Goal: Transaction & Acquisition: Purchase product/service

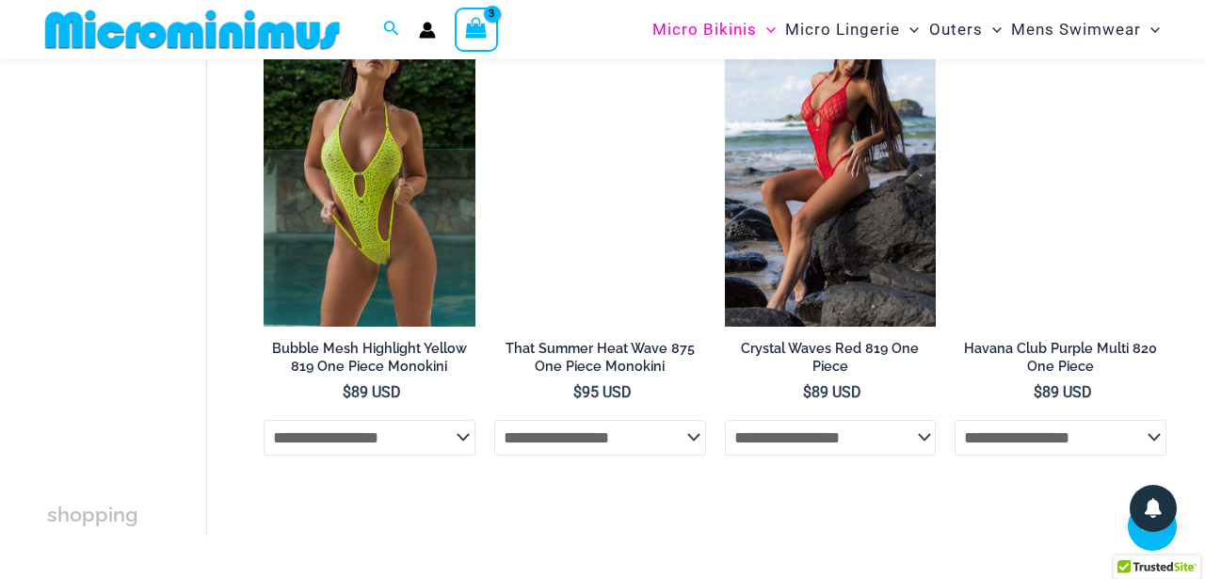
scroll to position [3270, 0]
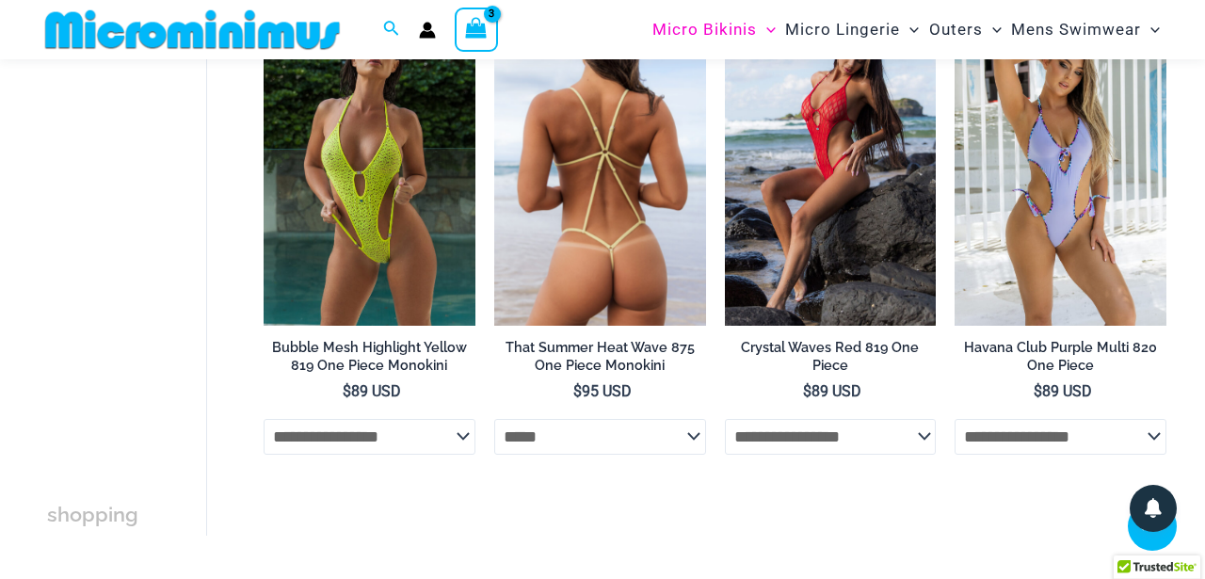
select select "*****"
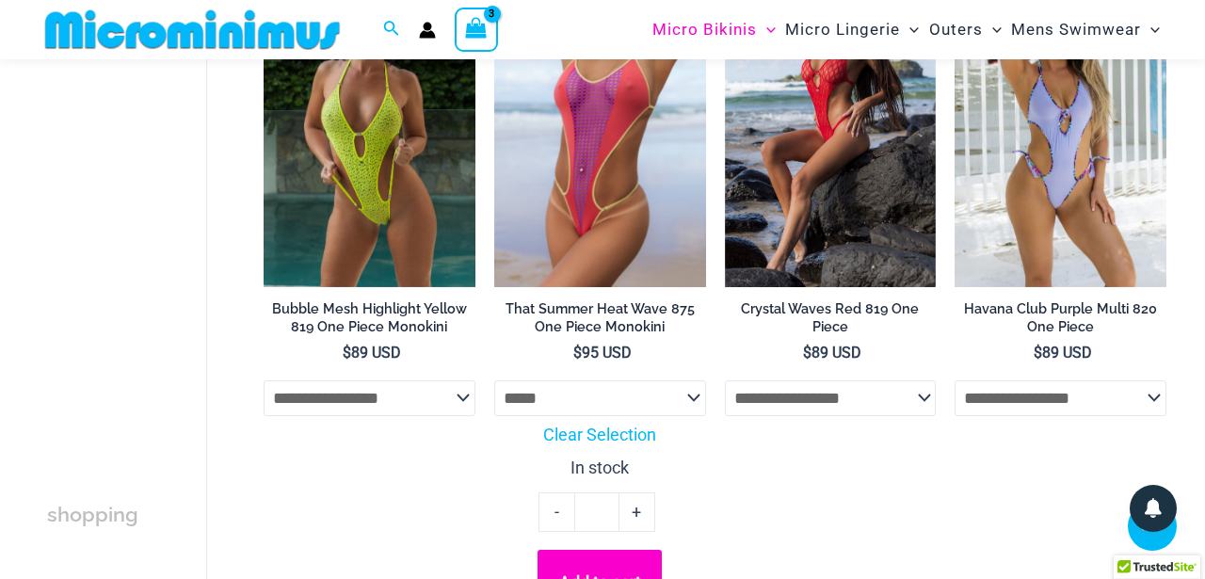
scroll to position [3382, 0]
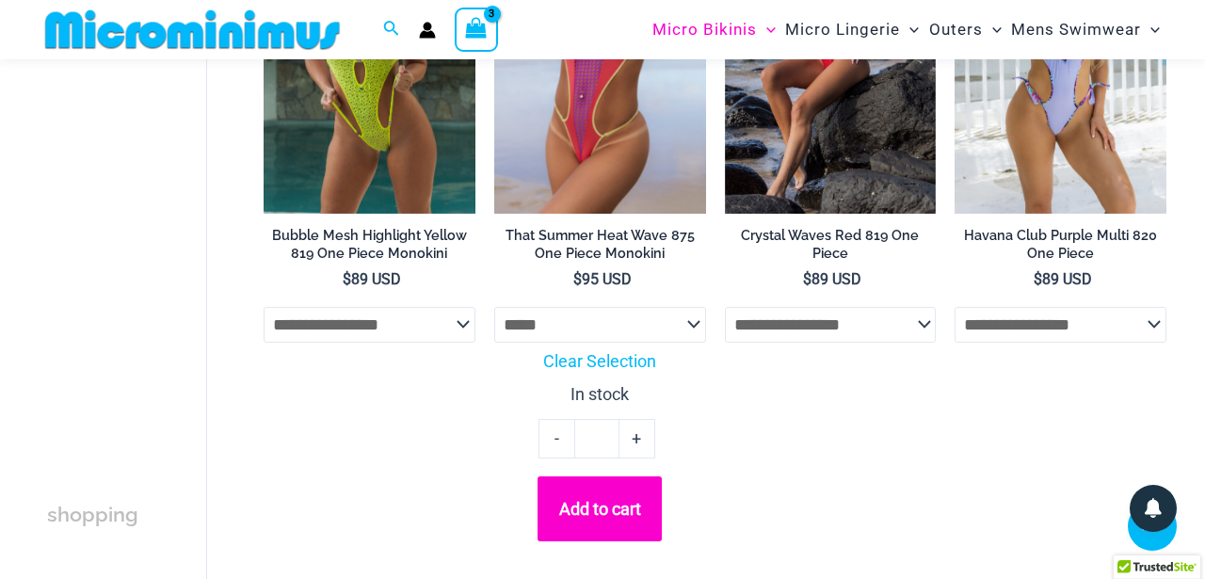
click at [590, 506] on button "Add to cart" at bounding box center [599, 508] width 124 height 64
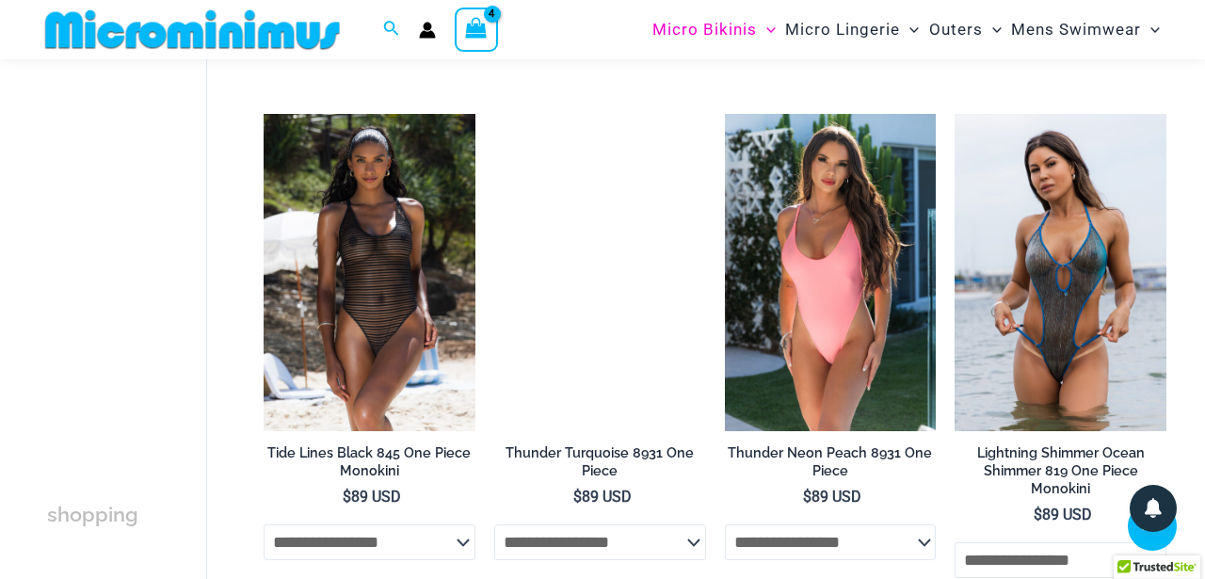
scroll to position [2166, 0]
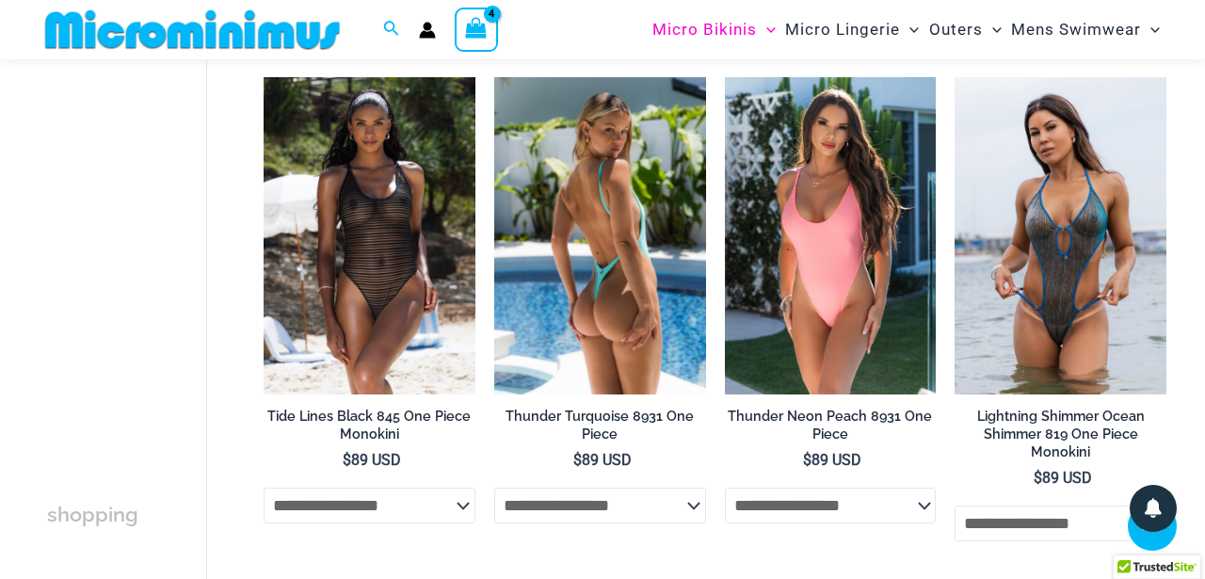
click at [622, 339] on img at bounding box center [600, 235] width 212 height 317
select select "*****"
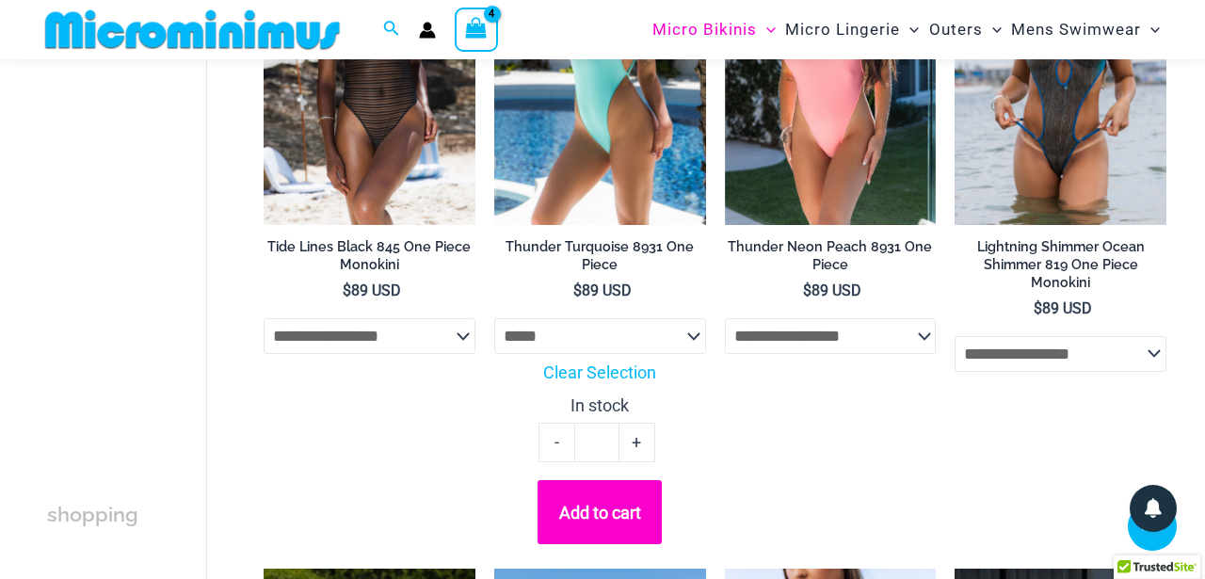
scroll to position [2498, 0]
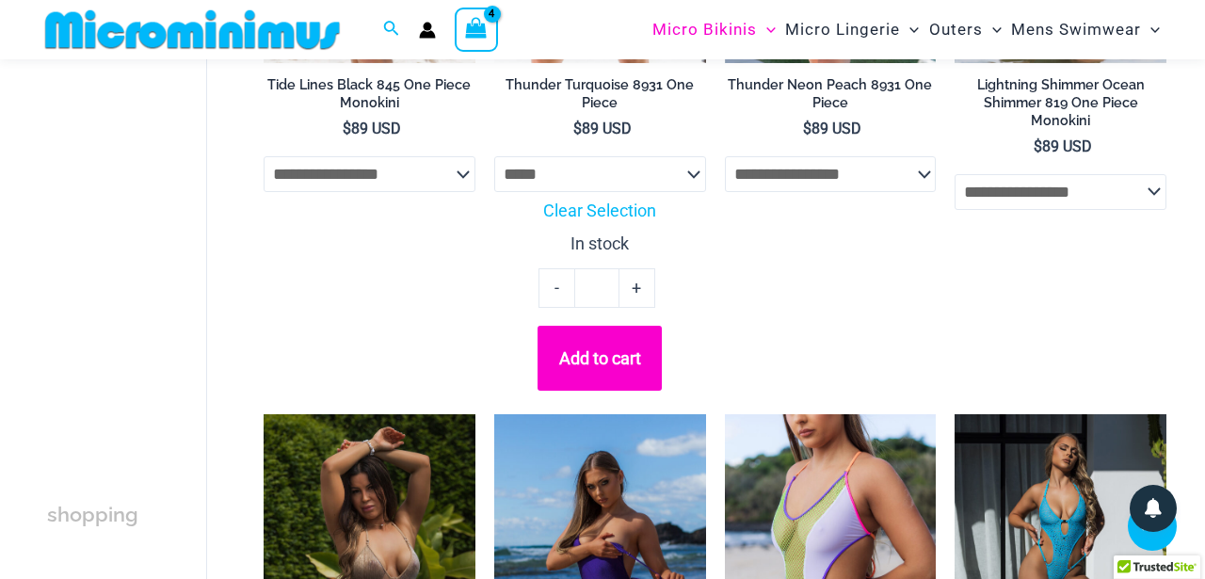
click at [573, 364] on button "Add to cart" at bounding box center [599, 358] width 124 height 64
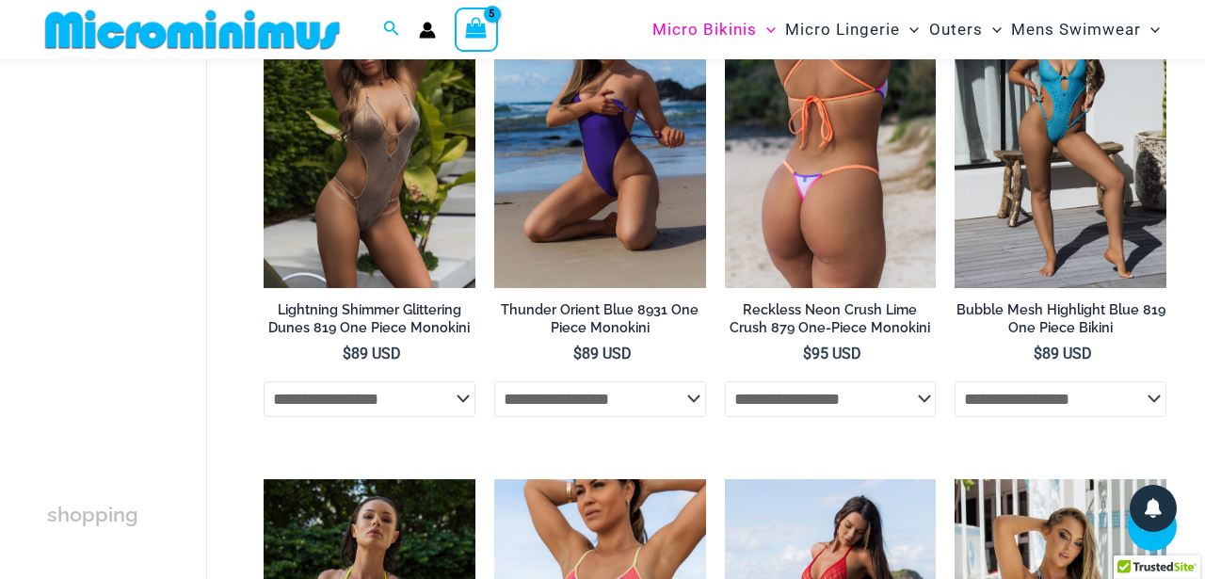
scroll to position [2839, 0]
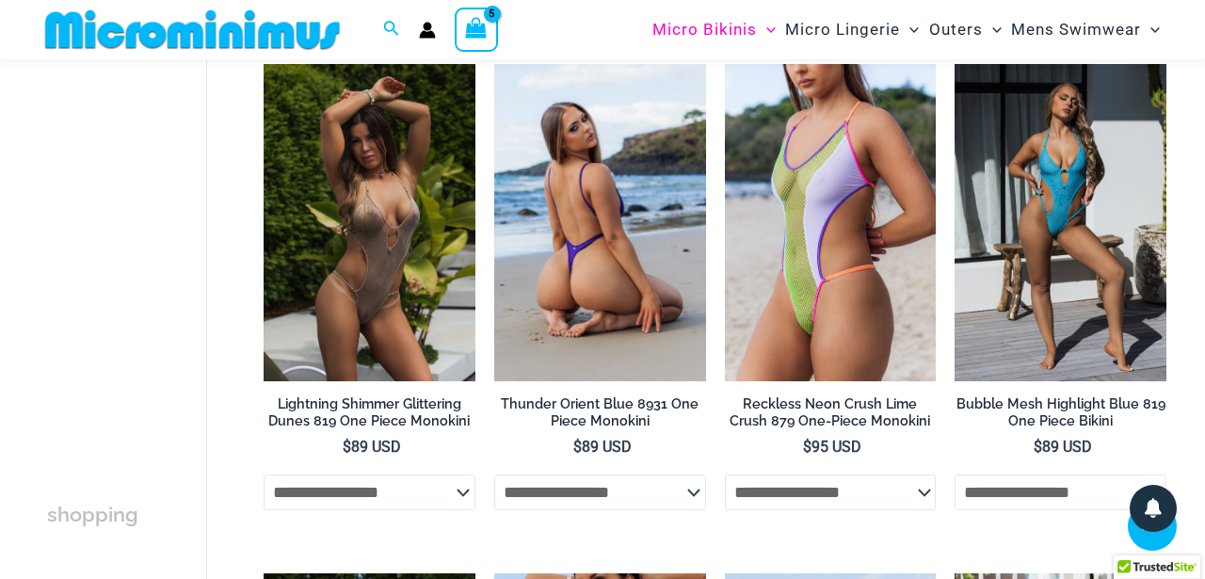
click at [621, 253] on img at bounding box center [600, 222] width 212 height 317
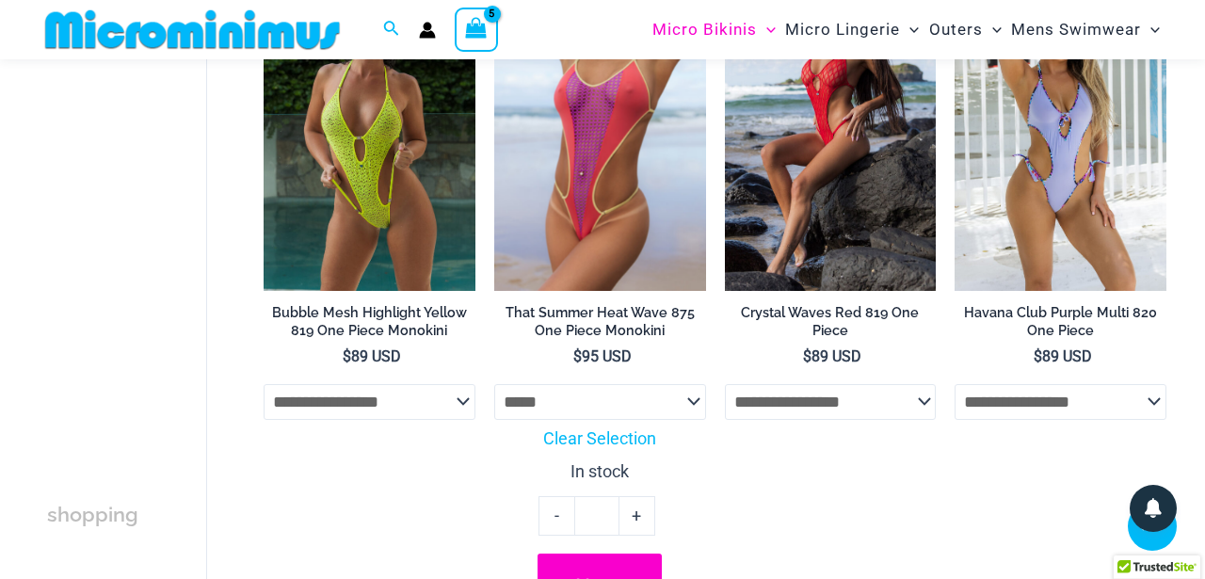
scroll to position [3445, 0]
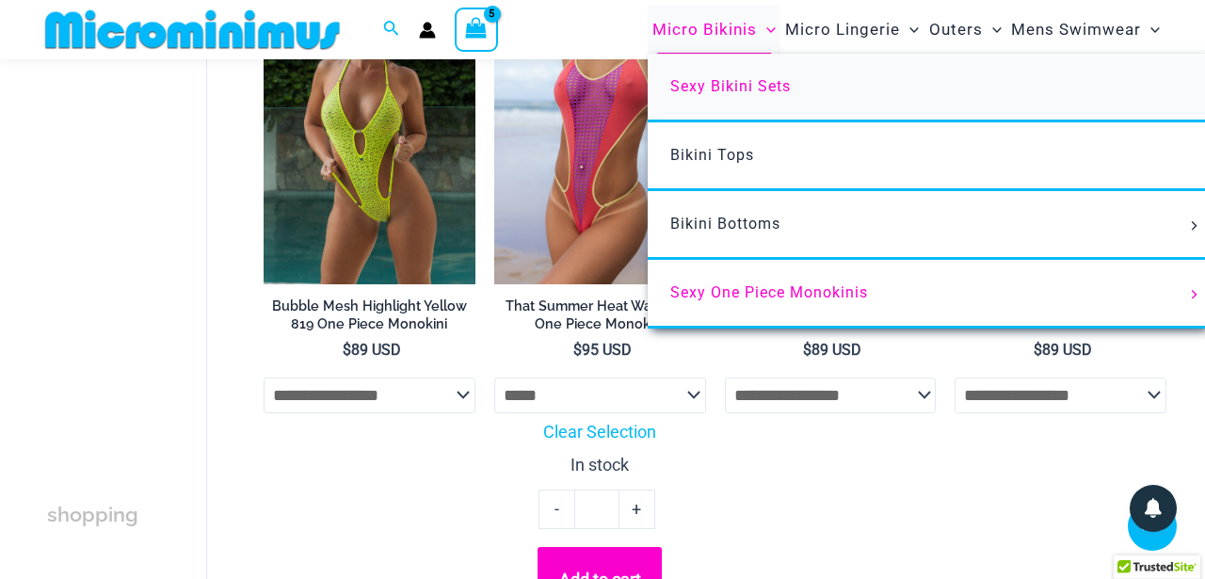
click at [731, 101] on link "Sexy Bikini Sets" at bounding box center [927, 88] width 560 height 69
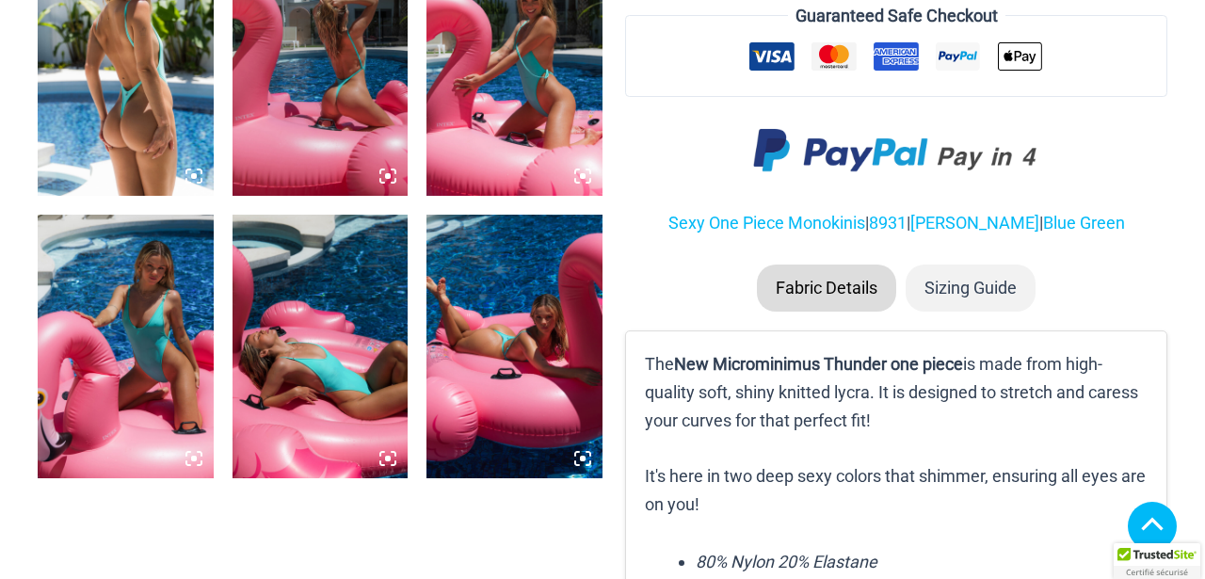
scroll to position [1122, 0]
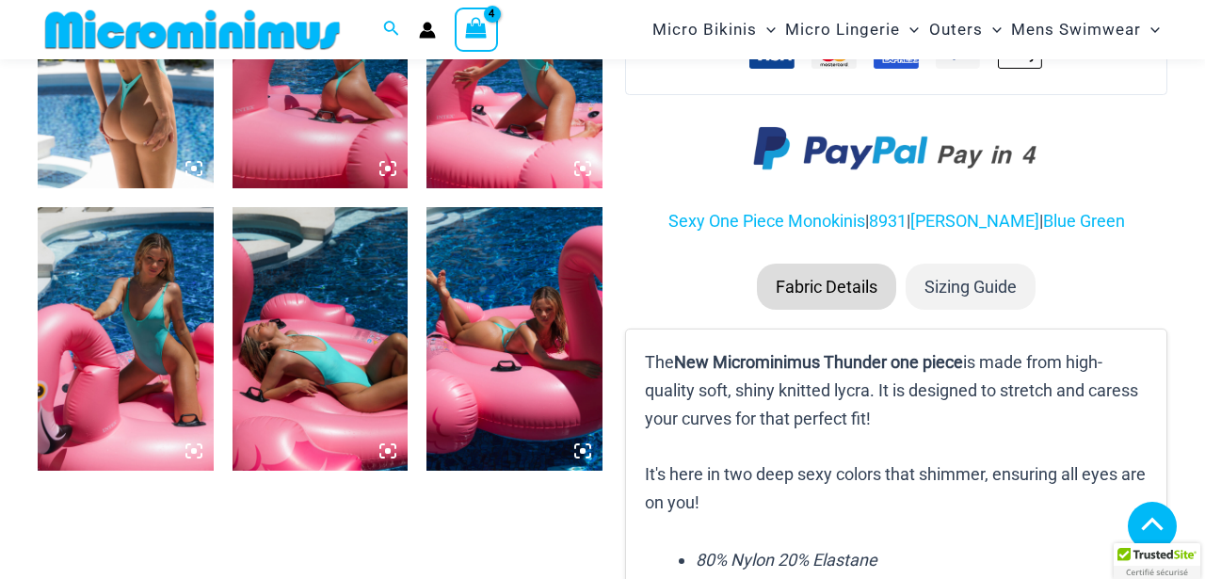
click at [144, 318] on img at bounding box center [126, 338] width 176 height 263
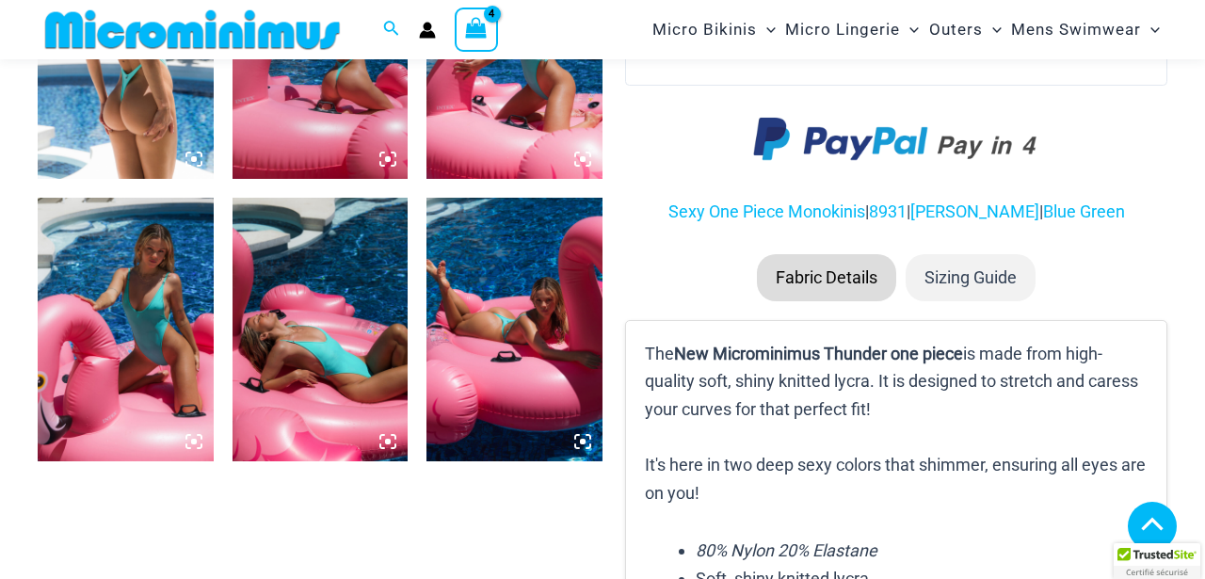
click at [198, 450] on icon at bounding box center [193, 441] width 17 height 17
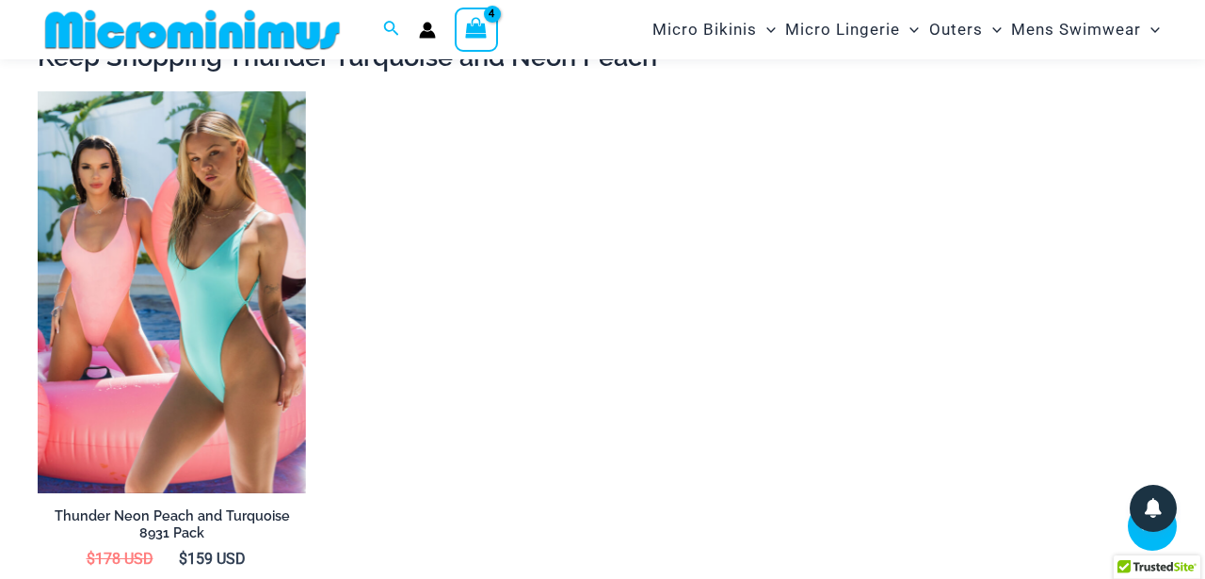
scroll to position [1300, 0]
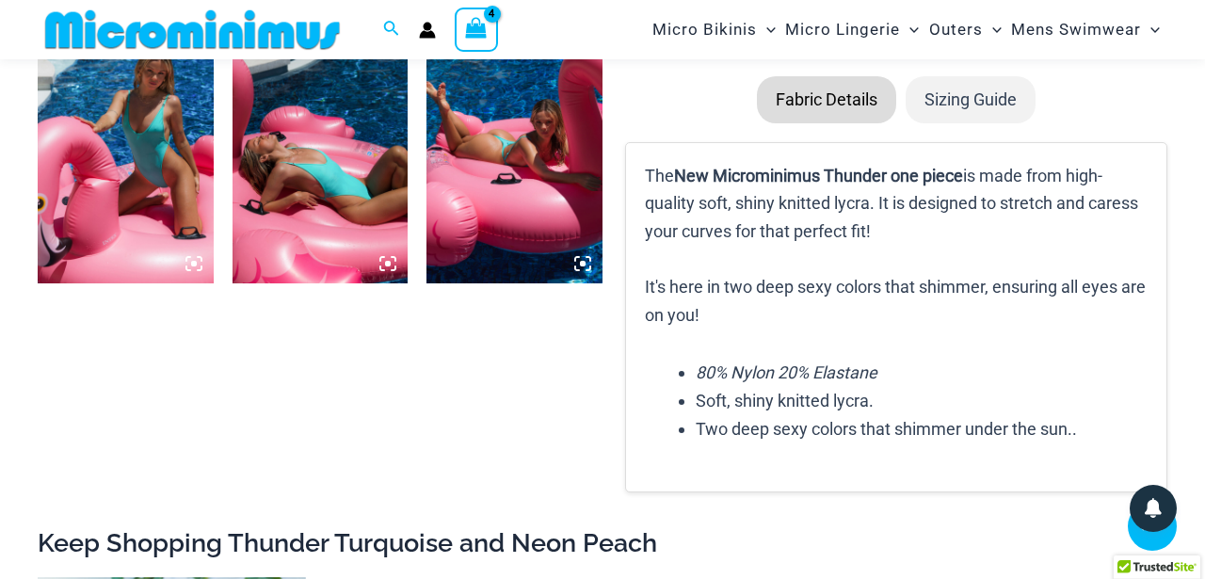
click at [190, 263] on icon at bounding box center [193, 263] width 17 height 17
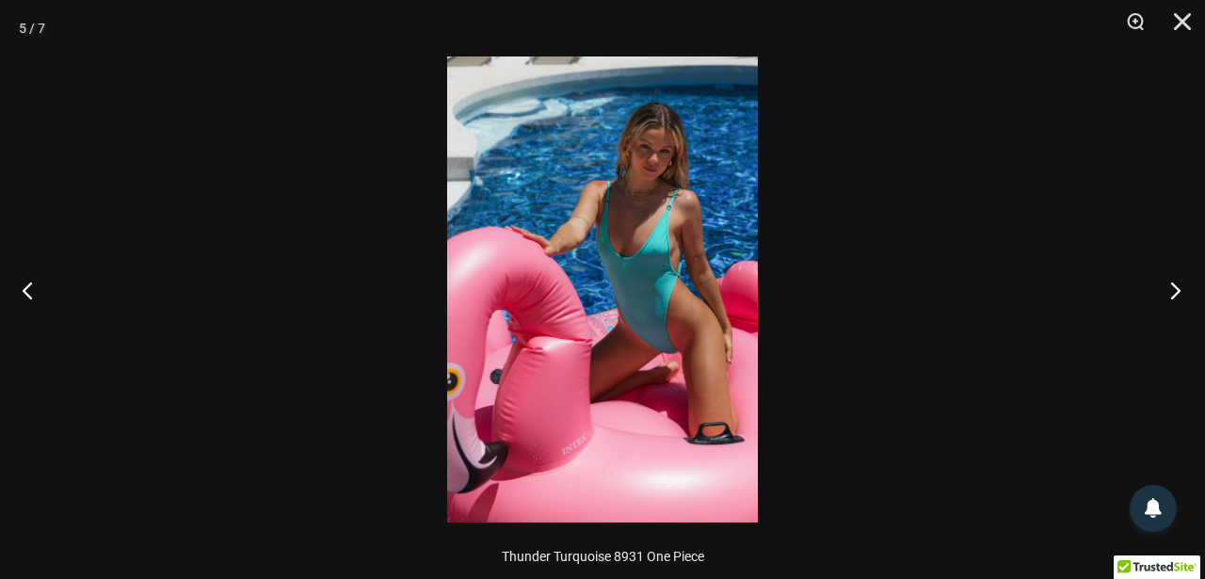
click at [1178, 295] on button "Next" at bounding box center [1169, 290] width 71 height 94
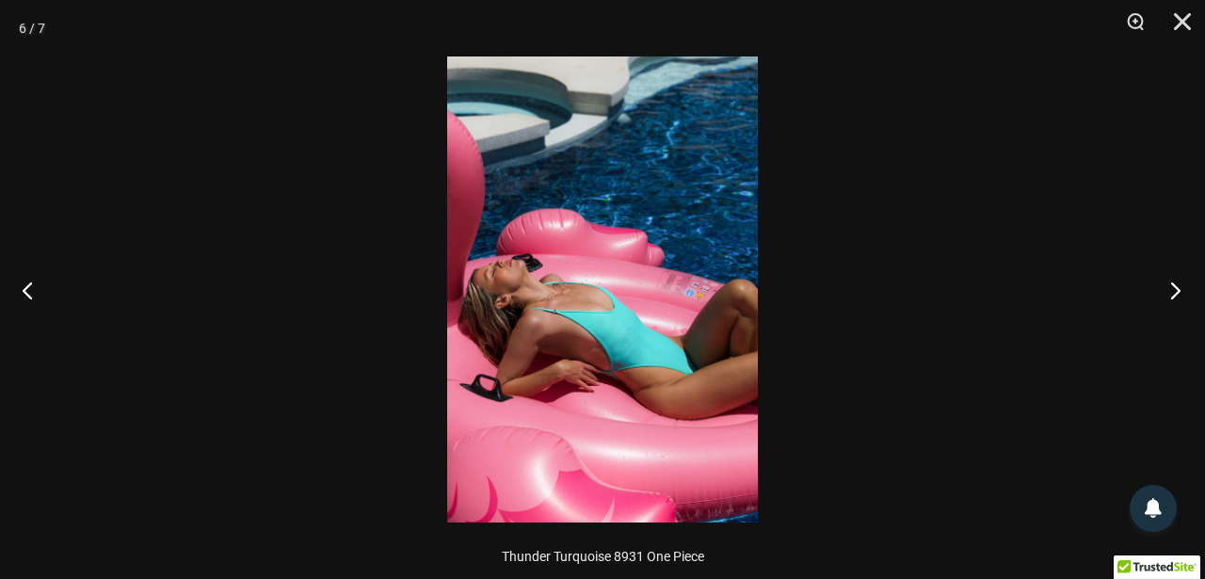
click at [1178, 295] on button "Next" at bounding box center [1169, 290] width 71 height 94
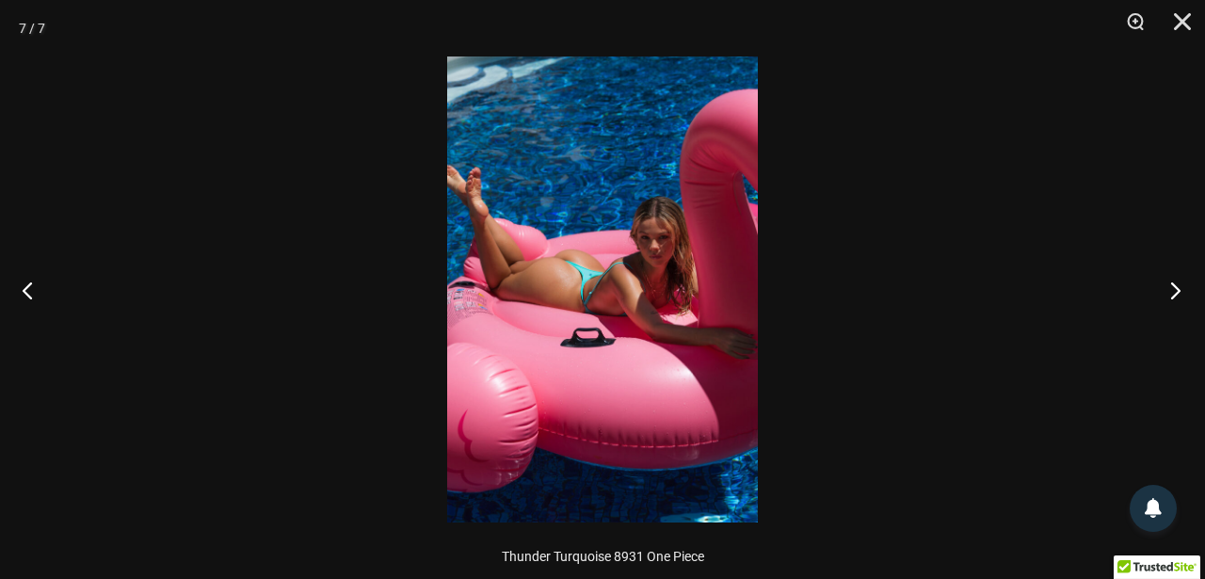
click at [1178, 295] on button "Next" at bounding box center [1169, 290] width 71 height 94
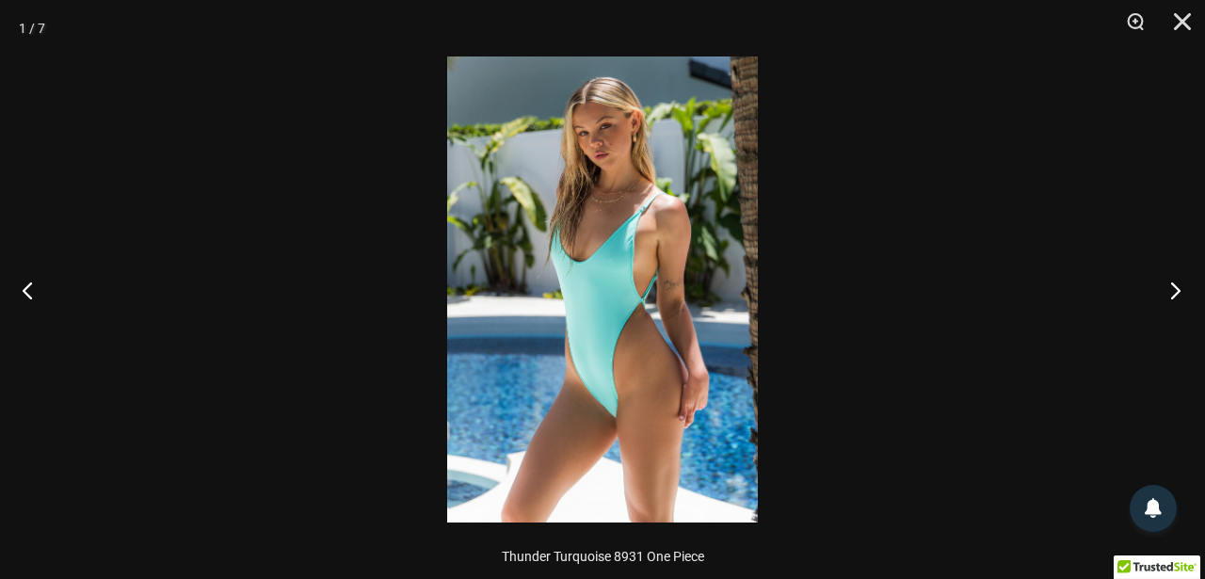
click at [1177, 295] on button "Next" at bounding box center [1169, 290] width 71 height 94
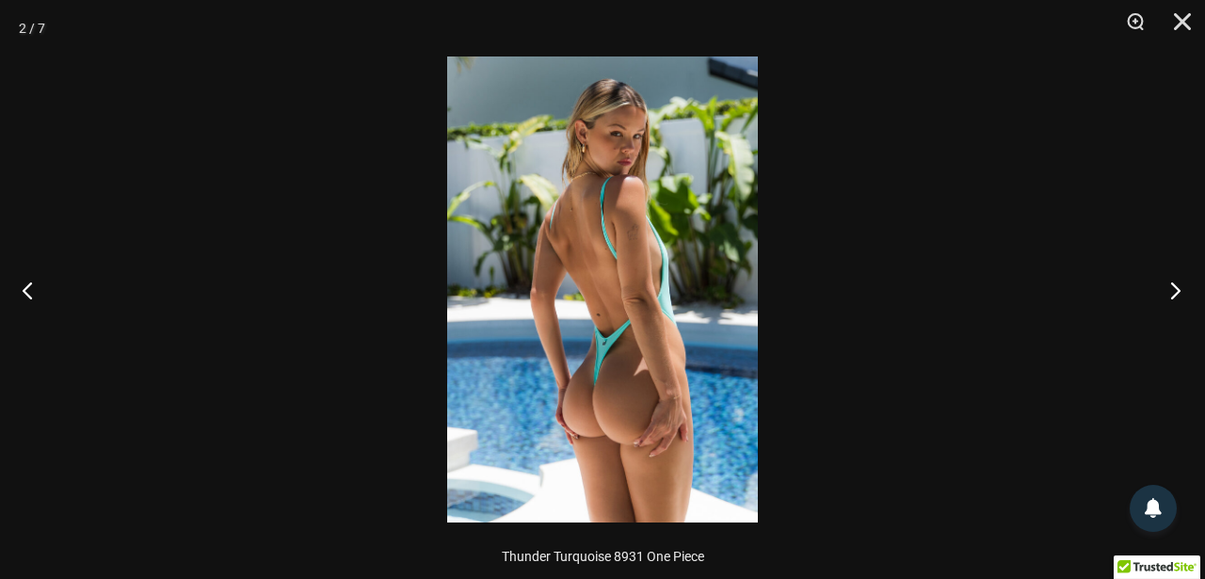
click at [1177, 295] on button "Next" at bounding box center [1169, 290] width 71 height 94
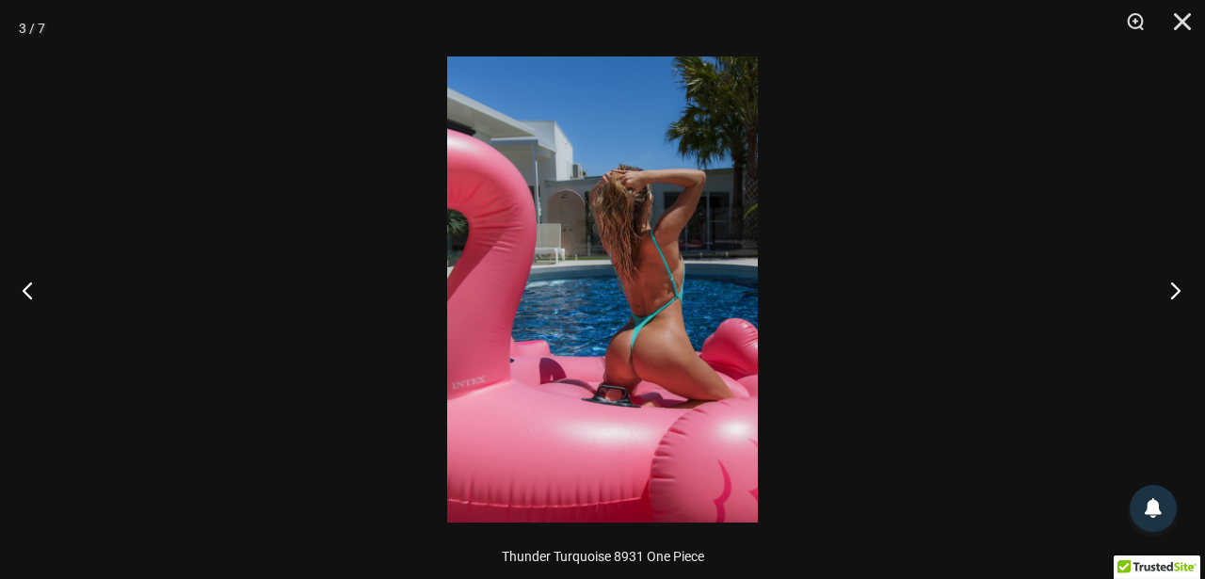
click at [1177, 295] on button "Next" at bounding box center [1169, 290] width 71 height 94
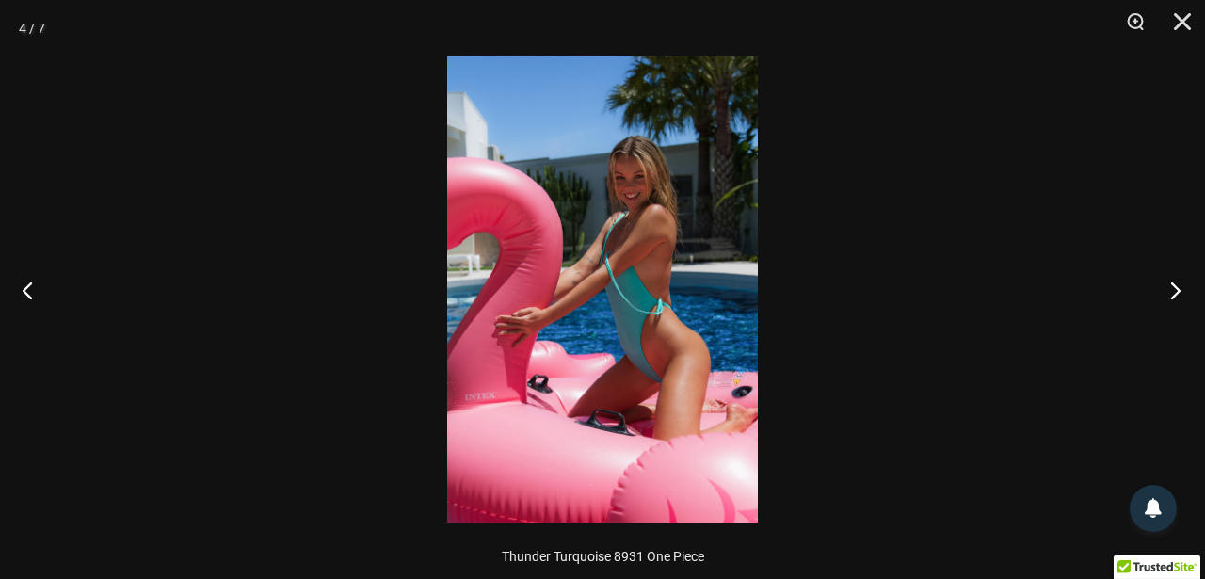
click at [1177, 295] on button "Next" at bounding box center [1169, 290] width 71 height 94
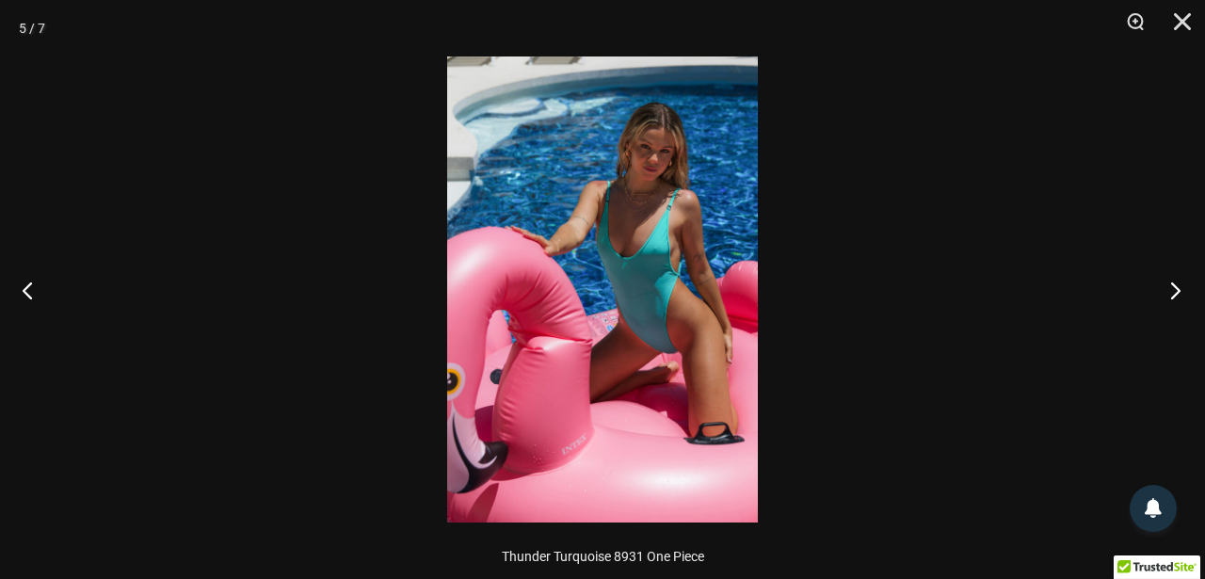
click at [1177, 295] on button "Next" at bounding box center [1169, 290] width 71 height 94
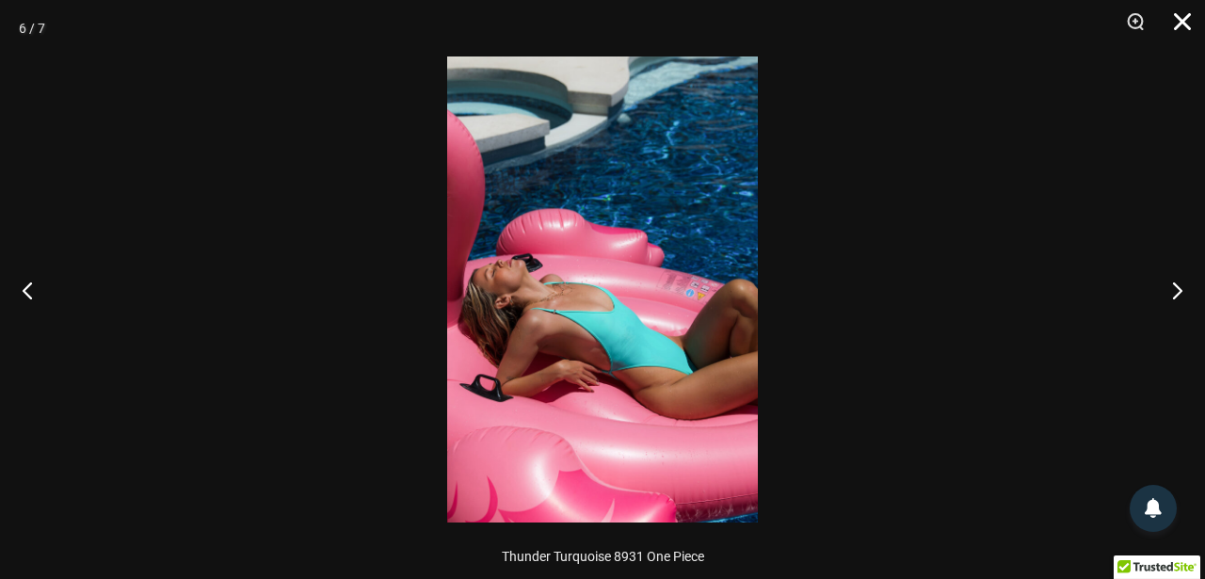
click at [1184, 15] on button "Close" at bounding box center [1175, 28] width 47 height 56
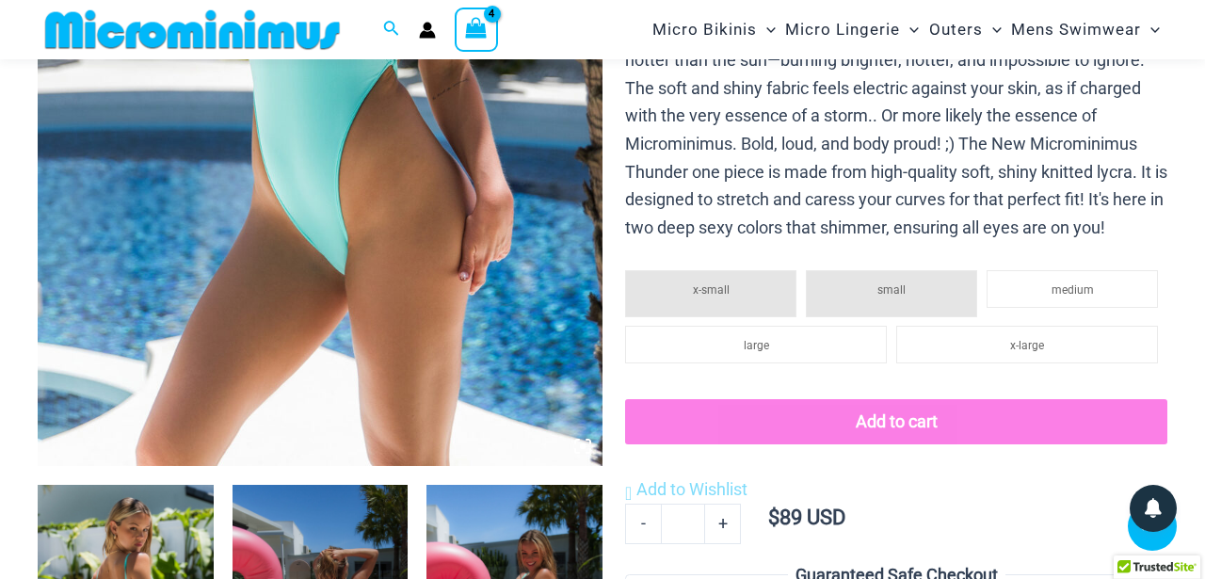
scroll to position [545, 0]
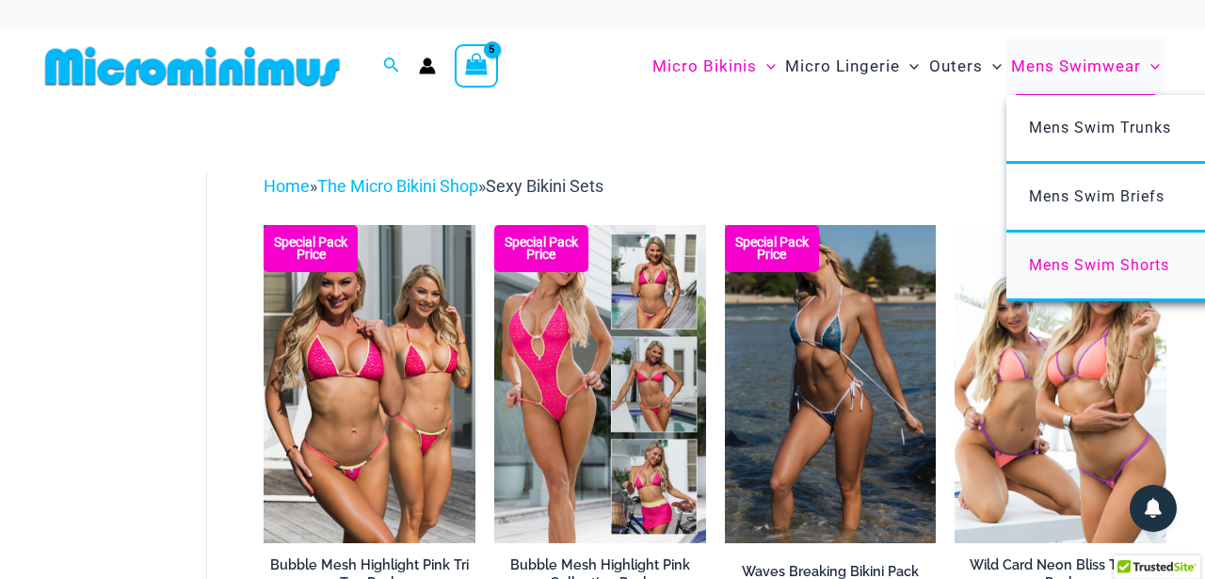
click at [1118, 262] on span "Mens Swim Shorts" at bounding box center [1099, 265] width 140 height 18
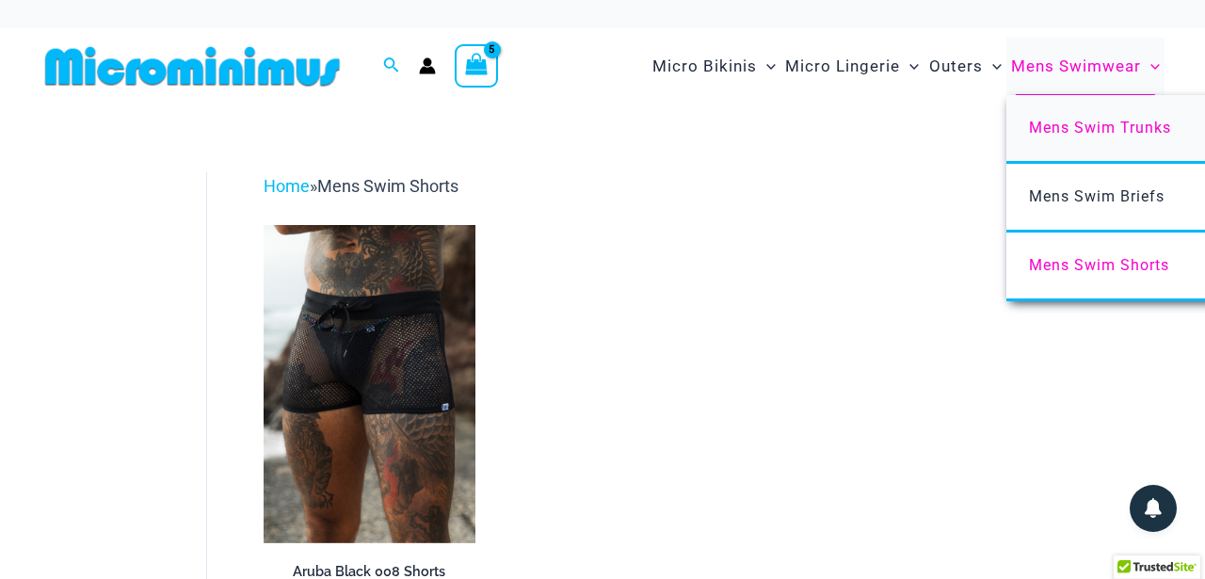
click at [1106, 134] on span "Mens Swim Trunks" at bounding box center [1100, 128] width 142 height 18
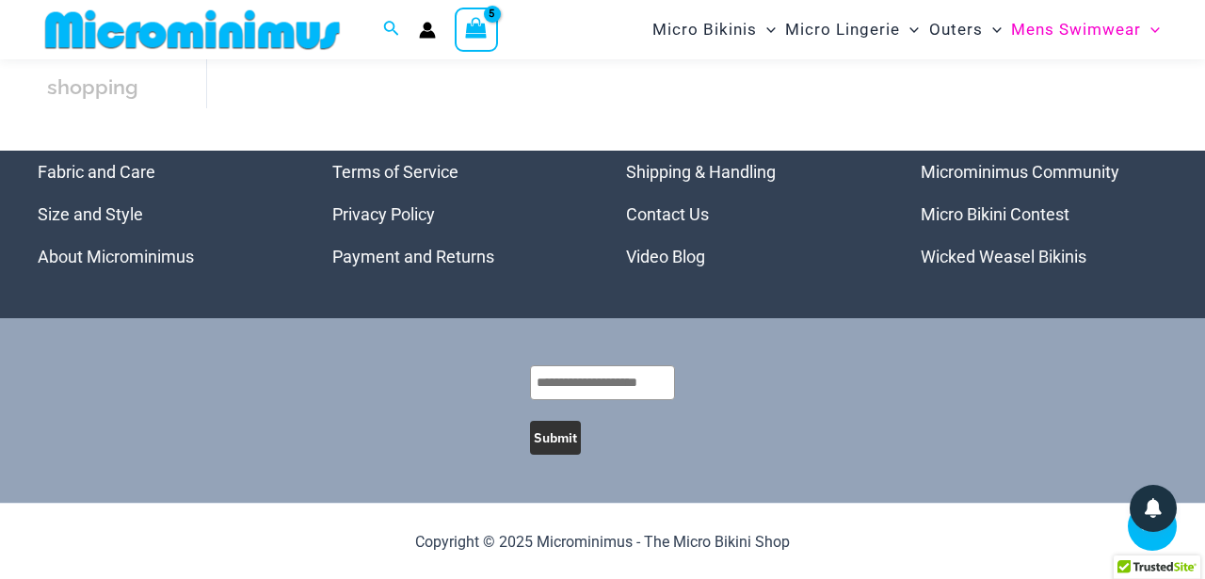
scroll to position [1645, 0]
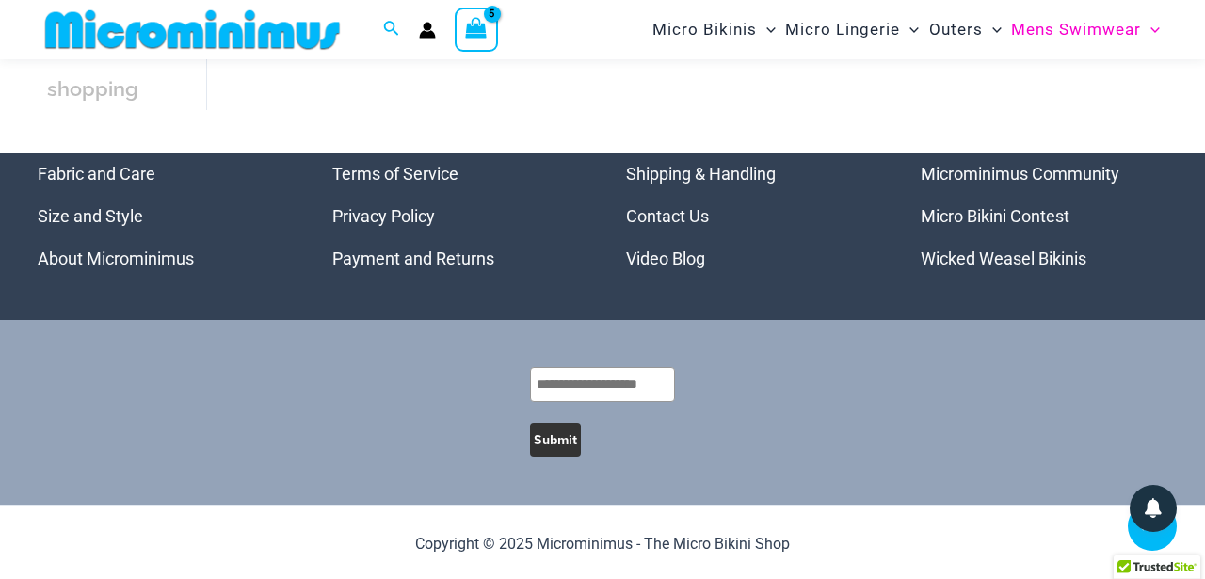
click at [481, 44] on span "View Shopping Cart, 5 items" at bounding box center [476, 31] width 22 height 26
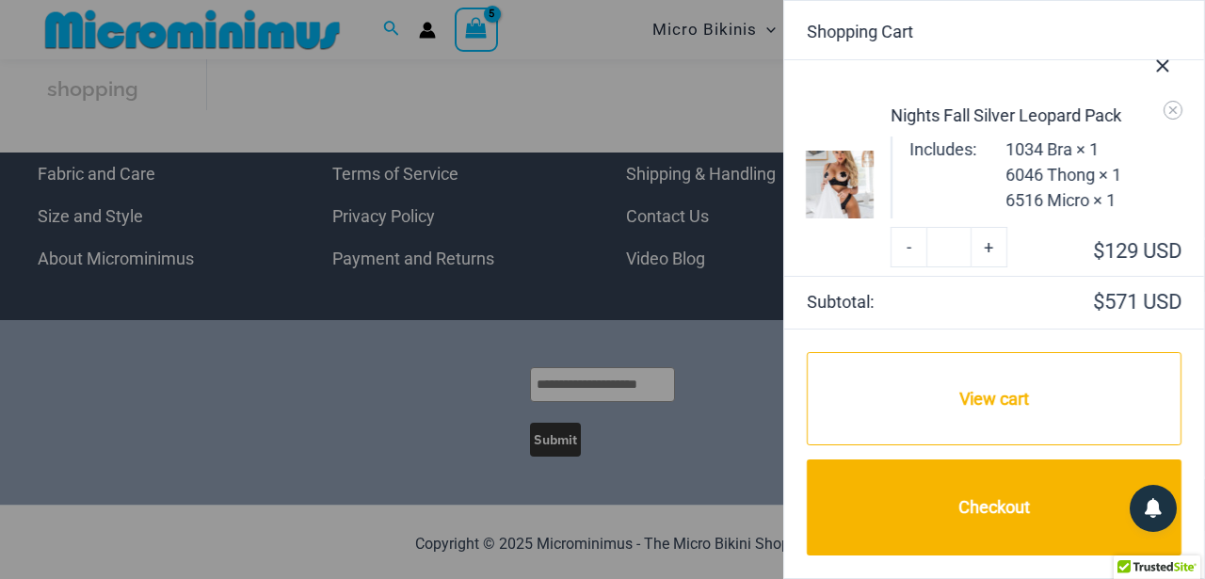
click at [1157, 69] on icon "Close Cart Drawer" at bounding box center [1162, 66] width 21 height 21
